Goal: Task Accomplishment & Management: Complete application form

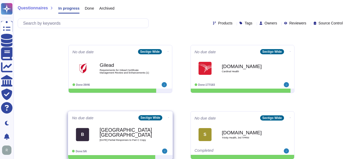
scroll to position [78, 0]
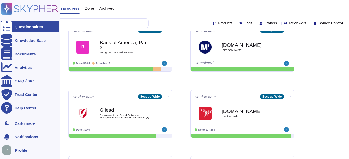
click at [16, 29] on div "Questionnaires" at bounding box center [29, 27] width 28 height 4
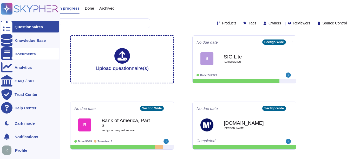
click at [18, 56] on div "Documents" at bounding box center [25, 54] width 21 height 4
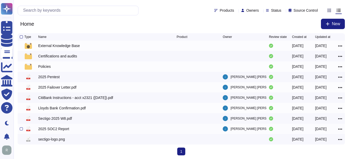
click at [54, 129] on div "2025 SOC2 Report" at bounding box center [53, 128] width 31 height 5
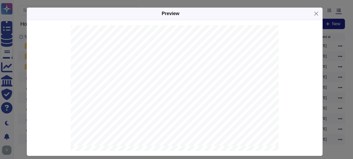
scroll to position [5144, 0]
drag, startPoint x: 149, startPoint y: 95, endPoint x: 134, endPoint y: 96, distance: 15.1
click at [134, 96] on span "and the Compliance Team (CC4.2.1)." at bounding box center [124, 95] width 59 height 4
copy span "(CC4.2.1"
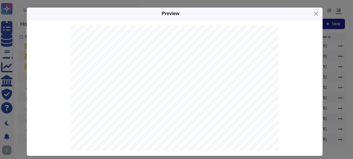
click at [99, 89] on span "mitigation action(s) would be complete as advised/agreed by the Stakeholder of …" at bounding box center [174, 90] width 159 height 4
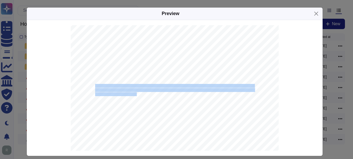
drag, startPoint x: 92, startPoint y: 84, endPoint x: 132, endPoint y: 94, distance: 41.5
copy span "The Internal Audit Team tracks all open findings until closure in a time frame …"
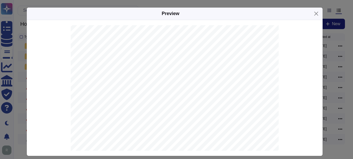
scroll to position [10040, 0]
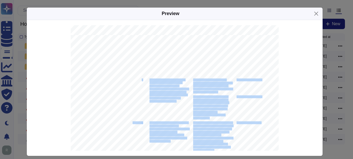
drag, startPoint x: 138, startPoint y: 80, endPoint x: 127, endPoint y: 80, distance: 10.7
click at [127, 80] on div "Section IV This document is for Sectigo Limited and may not be reproduced, tran…" at bounding box center [175, 115] width 208 height 161
drag, startPoint x: 127, startPoint y: 80, endPoint x: 131, endPoint y: 83, distance: 5.0
click at [131, 83] on div "Section IV This document is for Sectigo Limited and may not be reproduced, tran…" at bounding box center [175, 115] width 208 height 161
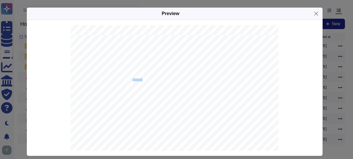
drag, startPoint x: 129, startPoint y: 79, endPoint x: 139, endPoint y: 80, distance: 9.9
click at [139, 80] on div "Section IV This document is for Sectigo Limited and may not be reproduced, tran…" at bounding box center [175, 115] width 208 height 161
copy div "CC4.1.1"
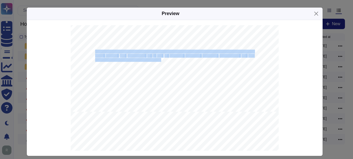
drag, startPoint x: 92, startPoint y: 51, endPoint x: 157, endPoint y: 61, distance: 65.8
copy span "Sectigo’s internal controls are reviewed and tested by the Internal Audit Team …"
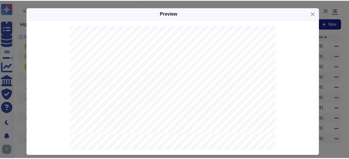
scroll to position [4990, 0]
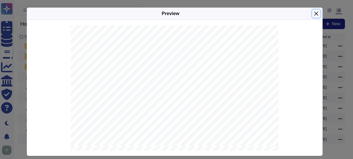
click at [314, 12] on button "Close" at bounding box center [316, 14] width 8 height 8
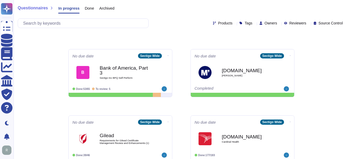
scroll to position [52, 0]
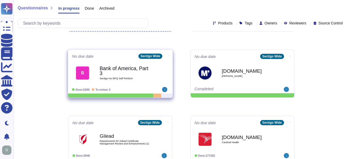
click at [109, 76] on div "Bank of America, Part 3 Sectigo Inc BPQ Self Perform" at bounding box center [126, 72] width 52 height 21
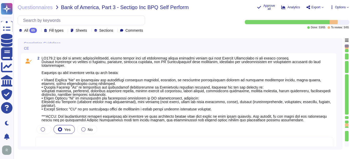
scroll to position [104, 0]
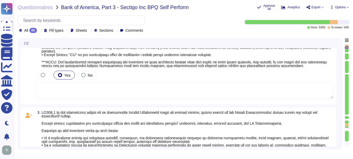
type textarea "Sectigo is committed to an environmental strategy that aligns with ESG principl…"
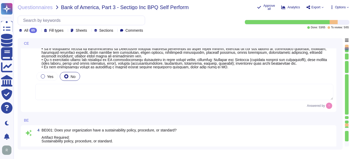
scroll to position [286, 0]
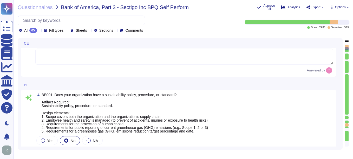
type textarea "None. Neither the Company nor any of its Principals or Affiliates has ever been…"
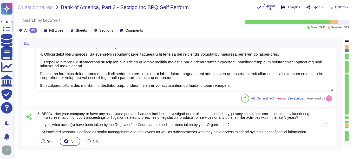
scroll to position [468, 0]
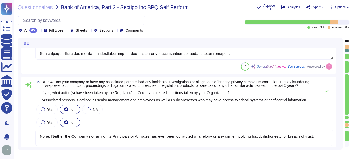
type textarea "Yes, our organization has established means for employees and contractors to re…"
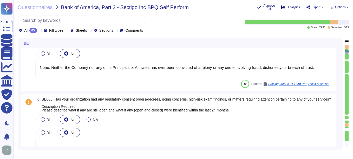
scroll to position [546, 0]
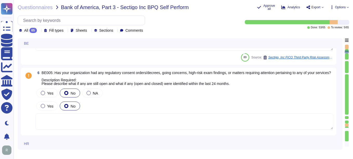
type textarea "Yes, our organization maintains documented policies that include requirements f…"
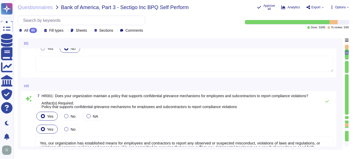
scroll to position [624, 0]
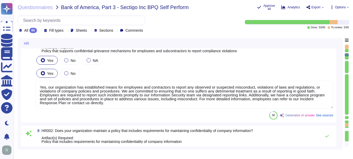
type textarea "Yes, our organization maintains a background check policy that requires the per…"
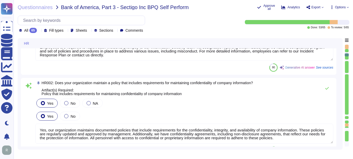
scroll to position [728, 0]
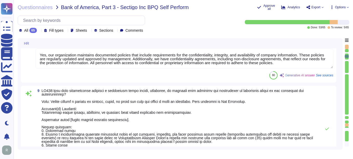
type textarea "Yes, our organization maintains documented policies that prohibit the misuse of…"
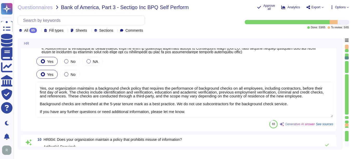
scroll to position [1, 0]
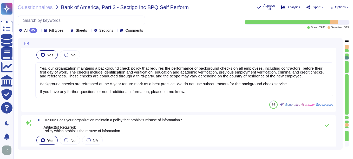
type textarea "Yes, we have a compliance program and a set of policies and procedures in place…"
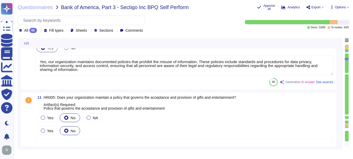
scroll to position [1040, 0]
type textarea "Yes, our organization has a documented business code of conduct that includes r…"
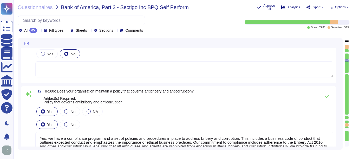
type textarea "Yes, our organization requires employees to acknowledge the code of conduct. Ne…"
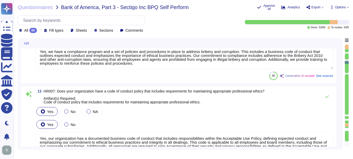
type textarea "Yes, we have a policy in place to protect whistleblowers who report labor abuse…"
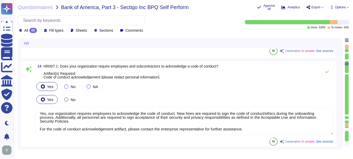
scroll to position [1299, 0]
type textarea "Yes, our organization maintains a formal disciplinary process for non-complianc…"
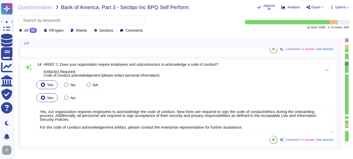
scroll to position [1, 0]
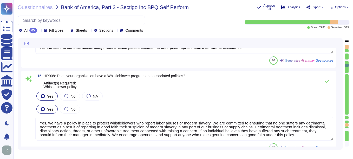
type textarea "Yes, our organization maintains a policy that prohibits discrimination and hara…"
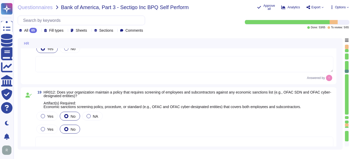
scroll to position [1689, 0]
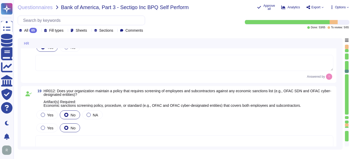
type textarea "Yes, our organization has a comprehensive training program that includes a trai…"
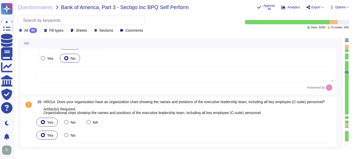
scroll to position [1767, 0]
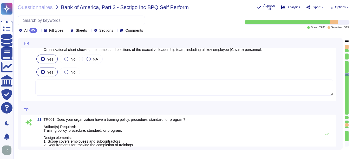
type textarea "Yes, our organization maintains a comprehensive training curriculum that requir…"
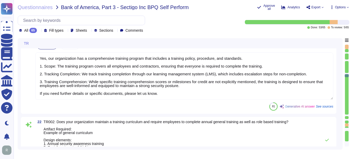
scroll to position [1949, 0]
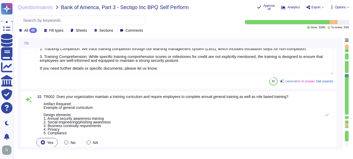
type textarea "Yes, our organization is committed to providing a workplace free from harassmen…"
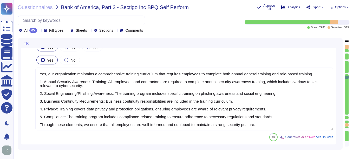
type textarea "Yes, senior management is required to undergo regular cybersecurity training, i…"
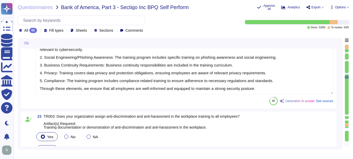
scroll to position [2105, 0]
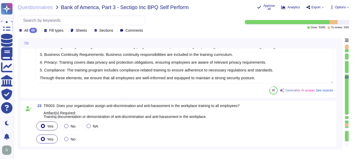
type textarea "The training program at Sectigo includes requirements for completion tracking. …"
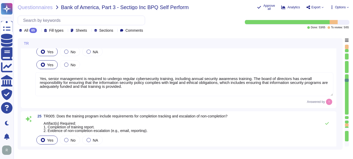
scroll to position [2287, 0]
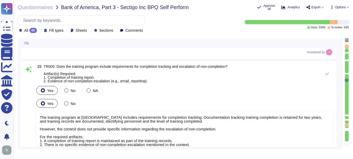
type textarea "Yes, our organization has a compliance team that monitors non-compliance with o…"
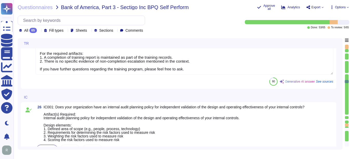
scroll to position [2417, 0]
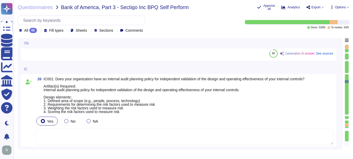
type textarea "Yes, our company has a Change Management Policy in place, which includes a form…"
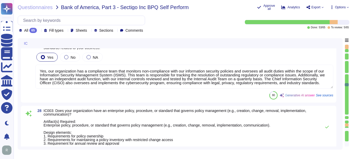
scroll to position [2599, 0]
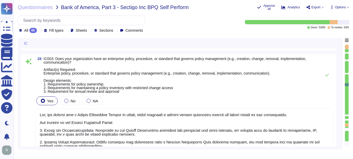
type textarea "Yes, all information security policies, standards, guidelines, and procedures h…"
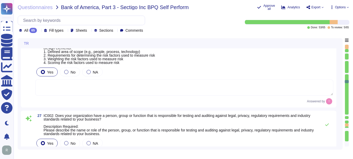
type textarea "Yes, senior management is required to undergo regular cybersecurity training, i…"
type textarea "The training program at Sectigo includes requirements for completion tracking. …"
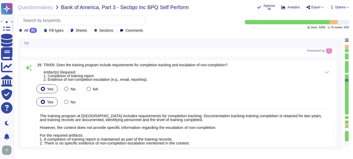
type textarea "Yes, our organization is committed to providing a workplace free from harassmen…"
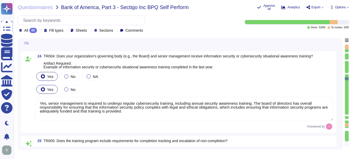
type textarea "Yes, our organization maintains a comprehensive training curriculum that requir…"
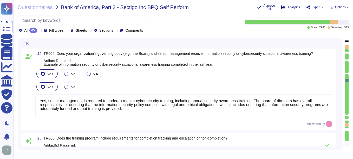
scroll to position [2230, 0]
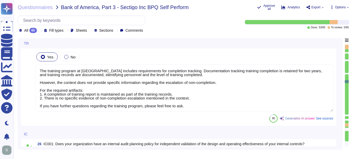
type textarea "Yes, our organization has a compliance team that monitors non-compliance with o…"
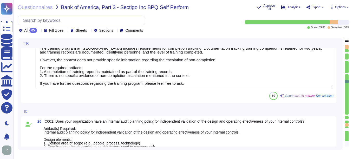
scroll to position [2386, 0]
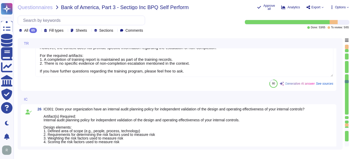
type textarea "Yes, our company has a Change Management Policy in place, which includes a form…"
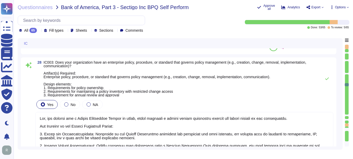
scroll to position [2594, 0]
type textarea "Yes, all information security policies, standards, guidelines, and procedures h…"
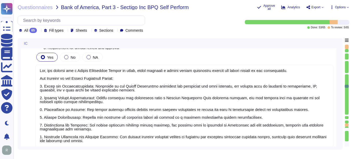
type textarea "Yes, our organization has undergone non-financial external audits in the last 1…"
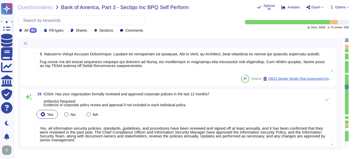
scroll to position [2750, 0]
type textarea "Our organization undergoes a successful PCI DSS scan every year; however, we do…"
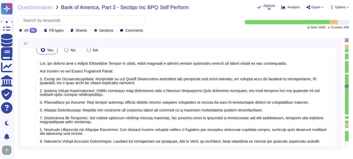
type textarea "Yes, our organization has a compliance team that monitors non-compliance with o…"
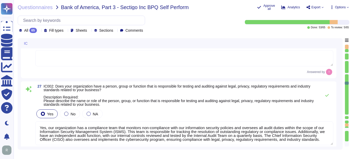
scroll to position [2437, 0]
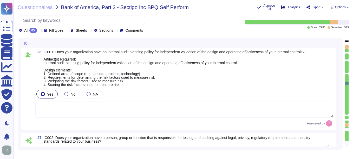
click at [115, 109] on textarea at bounding box center [184, 110] width 298 height 16
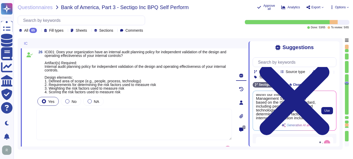
scroll to position [52, 0]
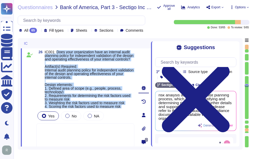
drag, startPoint x: 56, startPoint y: 51, endPoint x: 124, endPoint y: 113, distance: 92.3
click at [124, 113] on div "26 IC001: Does your organization have an internal audit planning policy for ind…" at bounding box center [79, 115] width 109 height 130
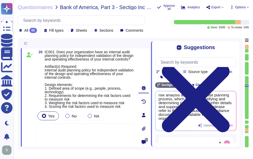
click at [106, 138] on textarea at bounding box center [85, 138] width 98 height 31
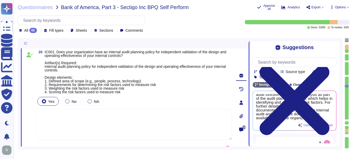
type textarea "Yes, our company has a Change Management Policy in place, which includes a form…"
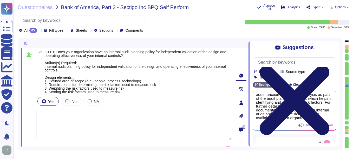
click at [330, 65] on icon at bounding box center [295, 100] width 70 height 70
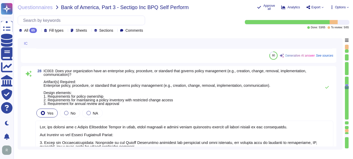
type textarea "Yes, all information security policies, standards, guidelines, and procedures h…"
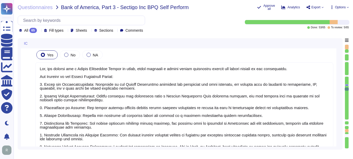
type textarea "Yes, our organization has undergone non-financial external audits in the last 1…"
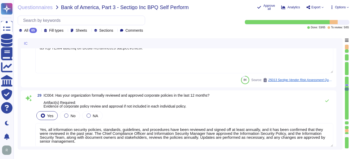
scroll to position [2775, 0]
type textarea "Our organization undergoes a successful PCI DSS scan every year; however, we do…"
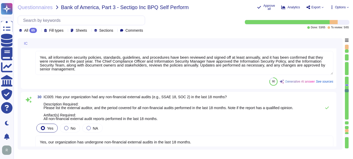
scroll to position [2853, 0]
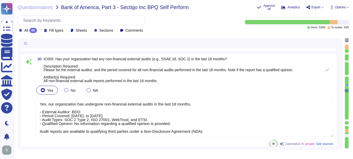
type textarea "Yes, our organization has a documented process in place for regulatory change m…"
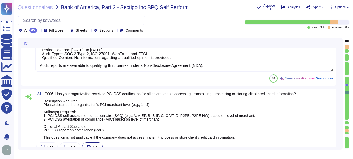
scroll to position [2957, 0]
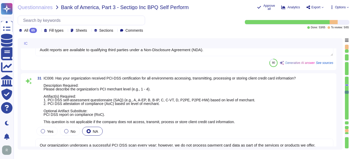
type textarea "As a public CA, compliance with applicable industry regulations is an existenti…"
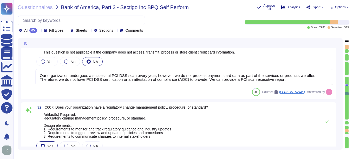
scroll to position [3035, 0]
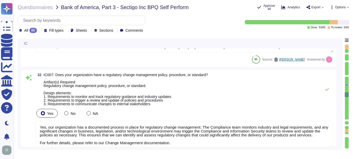
type textarea "Yes, we have anti-money laundering (AML) procedures in place. Our procedures in…"
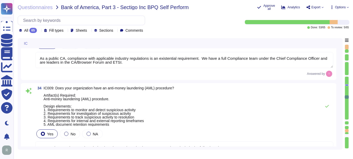
scroll to position [3242, 0]
type textarea "Yes, our organization has a compliance program and a set of policies and proced…"
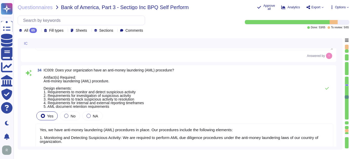
scroll to position [1, 0]
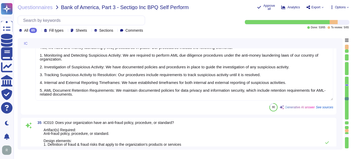
type textarea "Yes, our organization has a documented privacy policy that outlines our policie…"
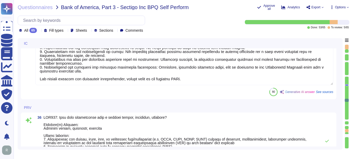
type textarea "Our privacy policy is available at https://www.sectigo.com/privacy-policy."
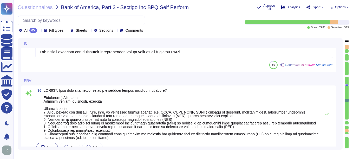
scroll to position [3502, 0]
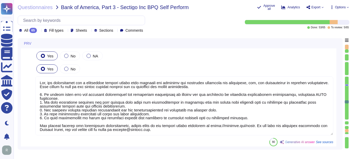
type textarea "Yes, our organization has a process in place to assist clients in fulfilling da…"
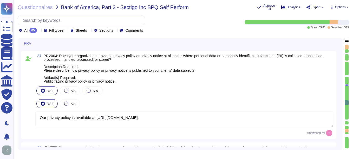
scroll to position [3684, 0]
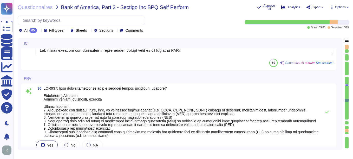
type textarea "Yes, we have anti-money laundering (AML) procedures in place. Our procedures in…"
type textarea "Yes, our organization has a compliance program and a set of policies and proced…"
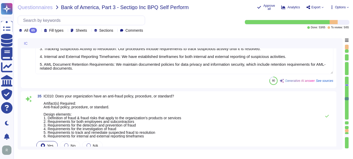
type textarea "As a public CA, compliance with applicable industry regulations is an existenti…"
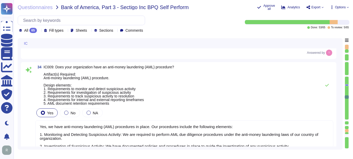
type textarea "Yes, our organization has a documented process in place for regulatory change m…"
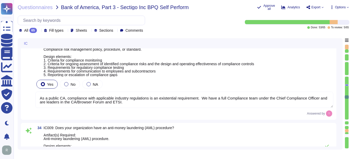
type textarea "Our organization undergoes a successful PCI DSS scan every year; however, we do…"
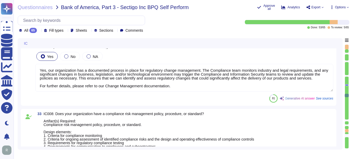
type textarea "Yes, our organization has undergone non-financial external audits in the last 1…"
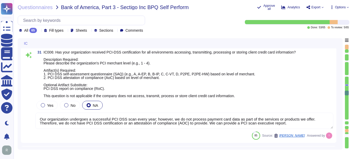
type textarea "Yes, all information security policies, standards, guidelines, and procedures h…"
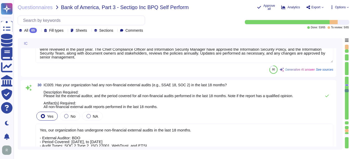
type textarea "Yes, our company has a Change Management Policy in place, which includes a form…"
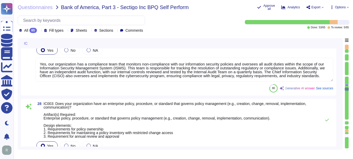
type textarea "Yes, our organization has a compliance team that monitors non-compliance with o…"
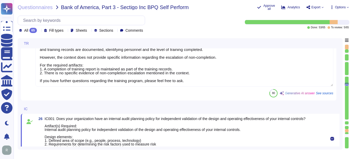
type textarea "Yes, senior management is required to undergo regular cybersecurity training, i…"
type textarea "The training program at Sectigo includes requirements for completion tracking. …"
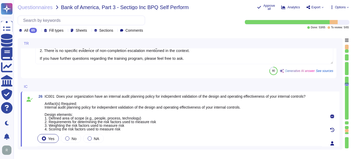
scroll to position [2427, 0]
type textarea "Yes, our company has a Change Management Policy in place, which includes a form…"
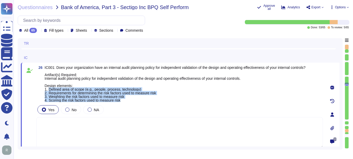
drag, startPoint x: 49, startPoint y: 89, endPoint x: 183, endPoint y: 101, distance: 134.7
click at [183, 101] on span "IC001: Does your organization have an internal audit planning policy for indepe…" at bounding box center [175, 84] width 261 height 36
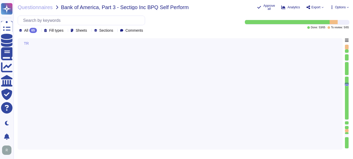
type textarea "Yes, senior management is required to undergo regular cybersecurity training, i…"
type textarea "The training program at [GEOGRAPHIC_DATA] includes requirements for completion …"
type textarea "Yes, our organization has a compliance team that monitors non-compliance with o…"
type textarea "Yes, our company has a Change Management Policy in place, which includes a form…"
